Goal: Check status: Check status

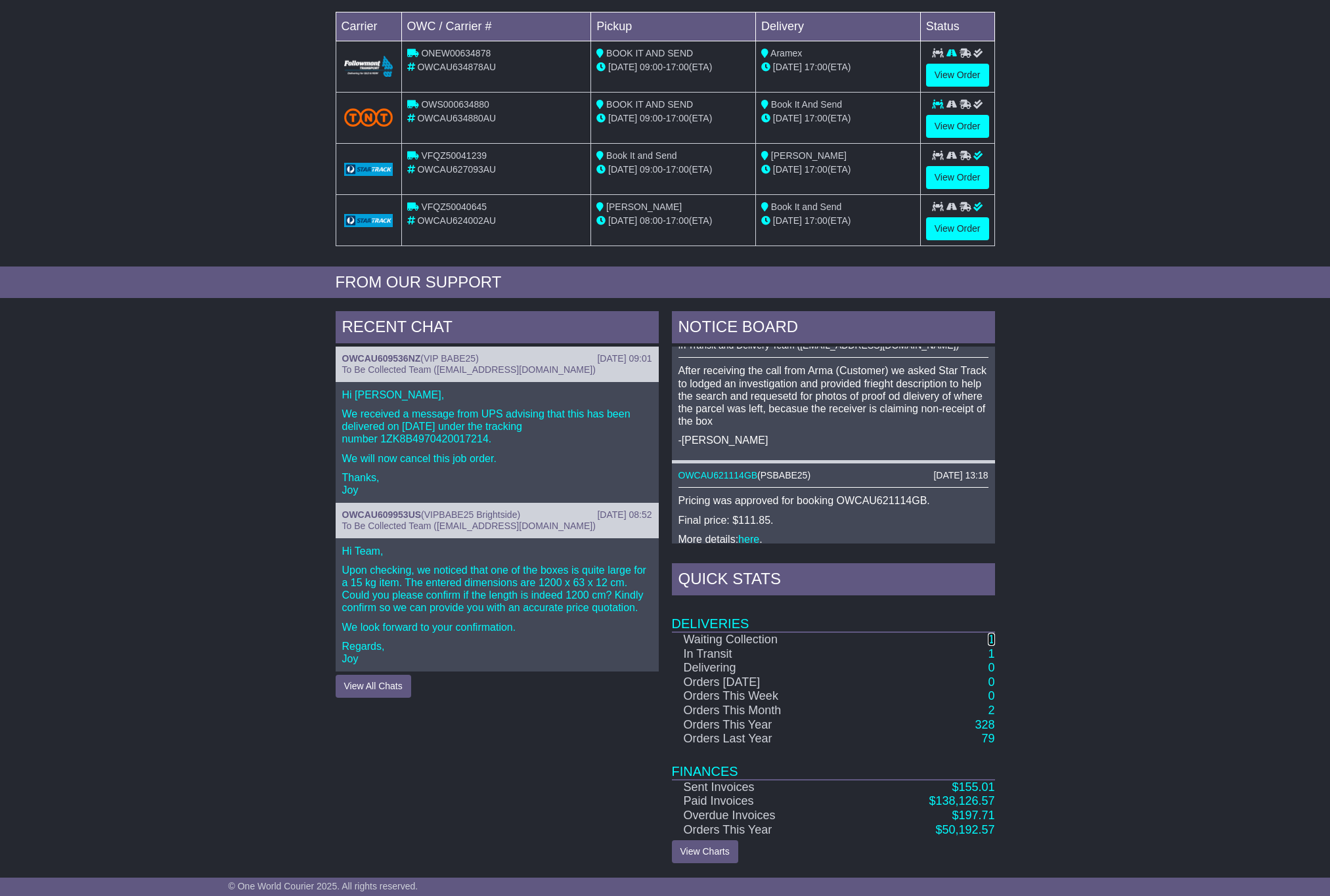
click at [992, 641] on link "1" at bounding box center [991, 639] width 7 height 13
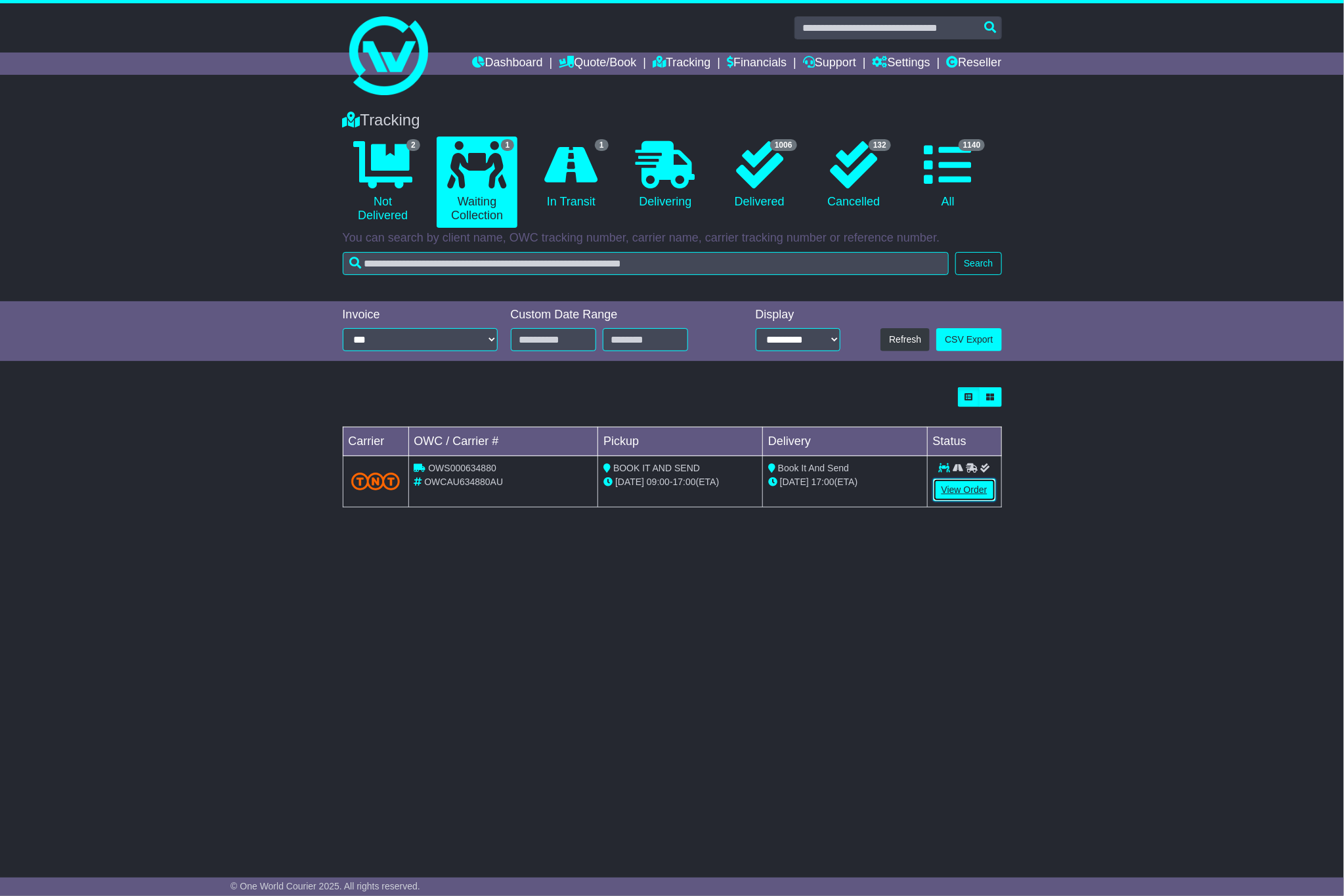
click at [978, 496] on link "View Order" at bounding box center [965, 490] width 63 height 23
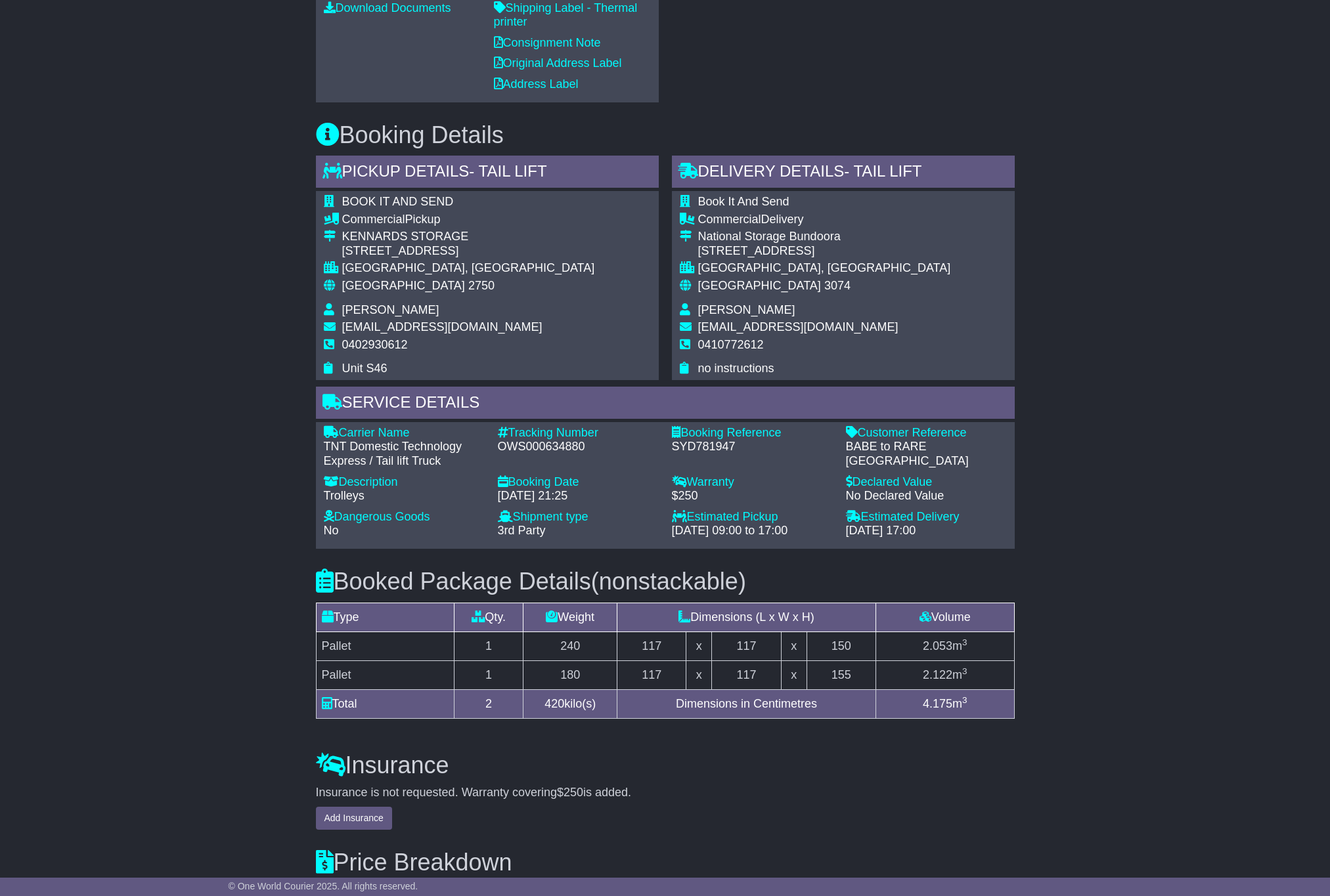
scroll to position [657, 0]
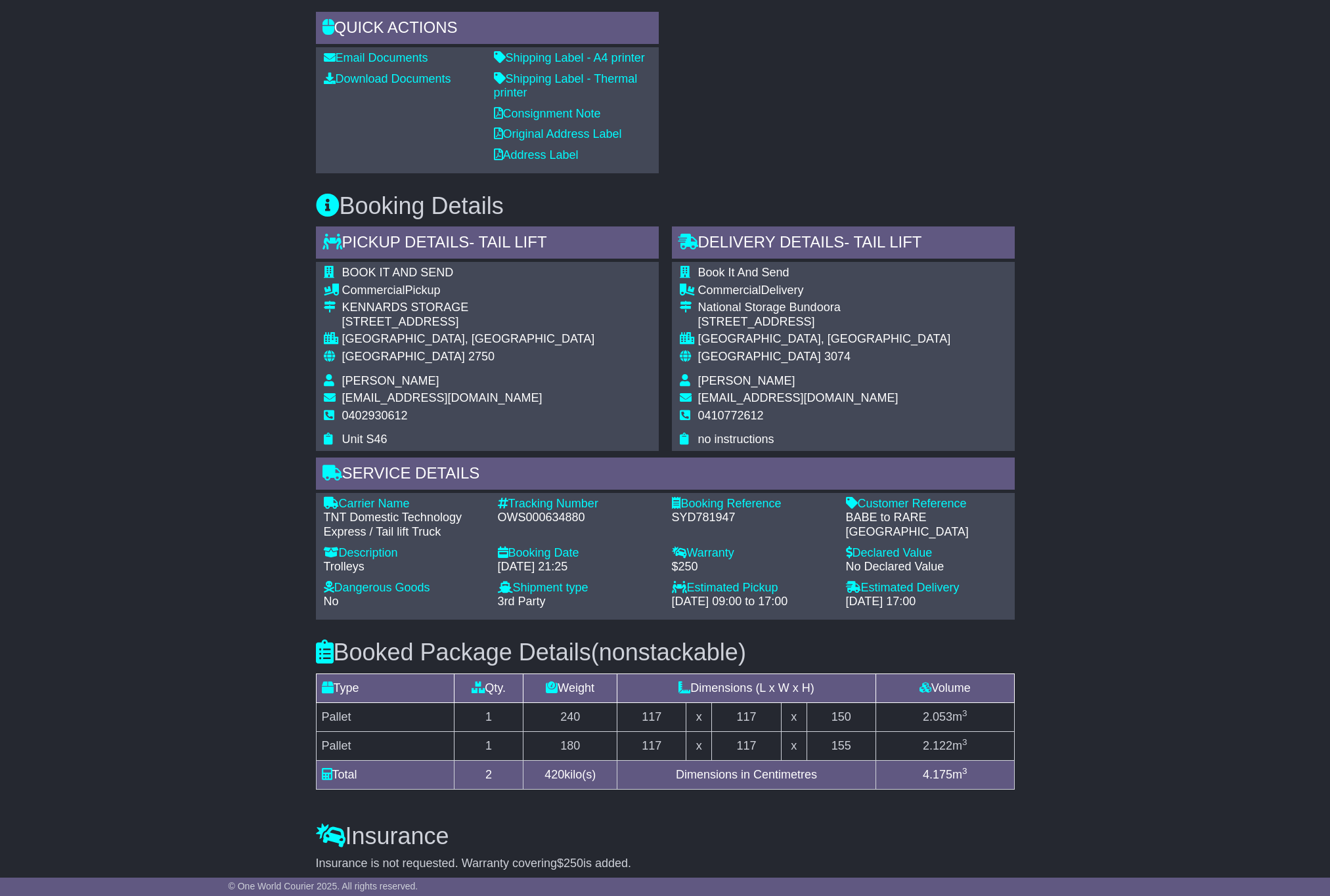
click at [704, 522] on div "SYD781947" at bounding box center [751, 518] width 161 height 15
copy div "SYD781947"
click at [704, 522] on div "SYD781947" at bounding box center [751, 518] width 161 height 15
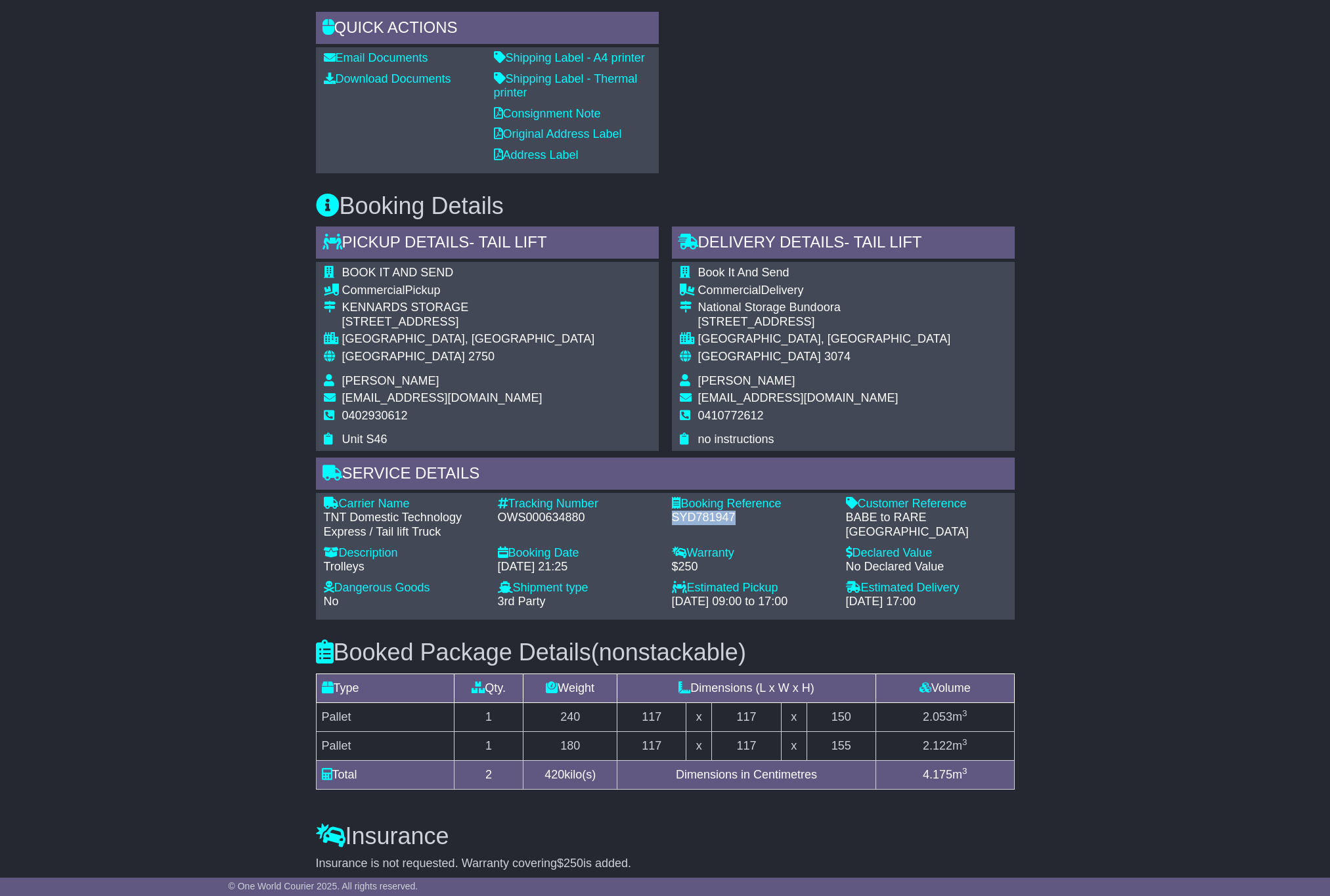
click at [704, 522] on div "SYD781947" at bounding box center [751, 518] width 161 height 15
